Goal: Information Seeking & Learning: Learn about a topic

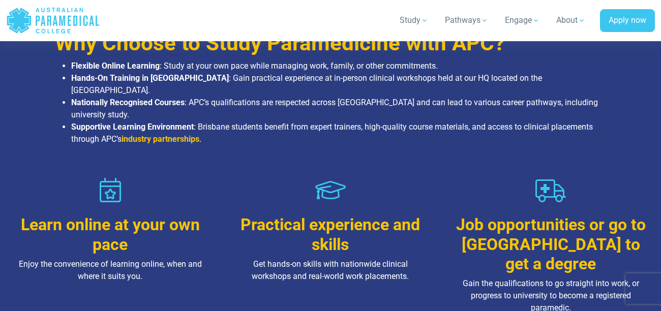
scroll to position [608, 0]
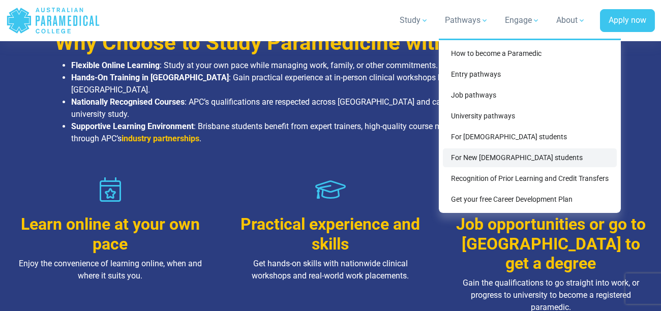
click at [509, 155] on link "For New [DEMOGRAPHIC_DATA] students" at bounding box center [530, 157] width 174 height 19
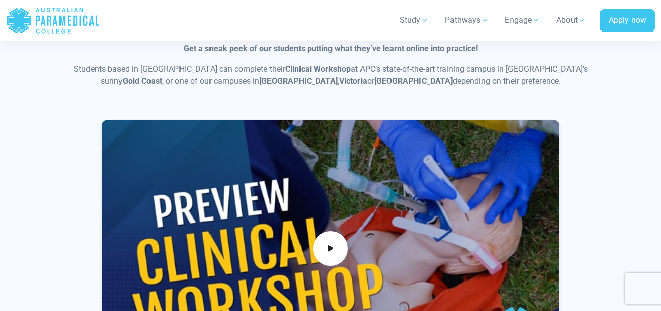
scroll to position [812, 0]
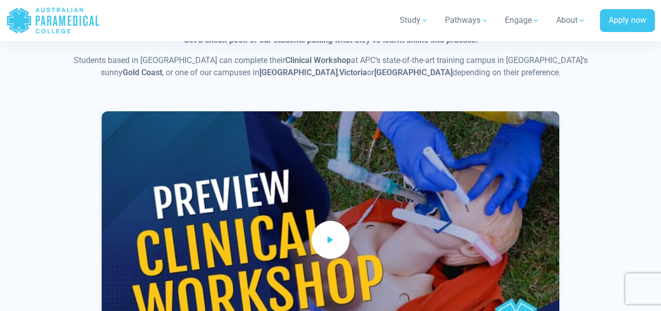
click at [329, 232] on icon at bounding box center [330, 240] width 11 height 17
click at [635, 174] on div "Get hands-on experience Get a sneak peek of our students putting what they’ve l…" at bounding box center [330, 190] width 661 height 437
